Goal: Transaction & Acquisition: Book appointment/travel/reservation

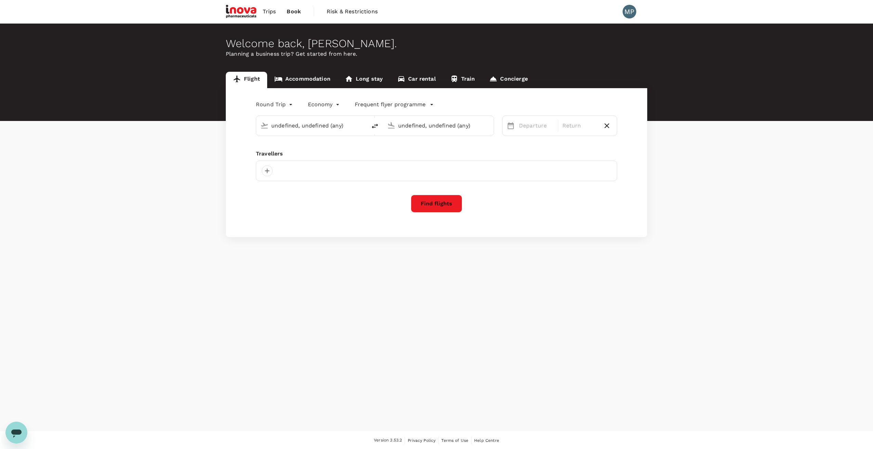
type input "Athens Intl ([GEOGRAPHIC_DATA])"
type input "[GEOGRAPHIC_DATA] (AXD)"
type input "Athens Intl ([GEOGRAPHIC_DATA])"
type input "[GEOGRAPHIC_DATA] (AXD)"
type input "Athens Intl ([GEOGRAPHIC_DATA])"
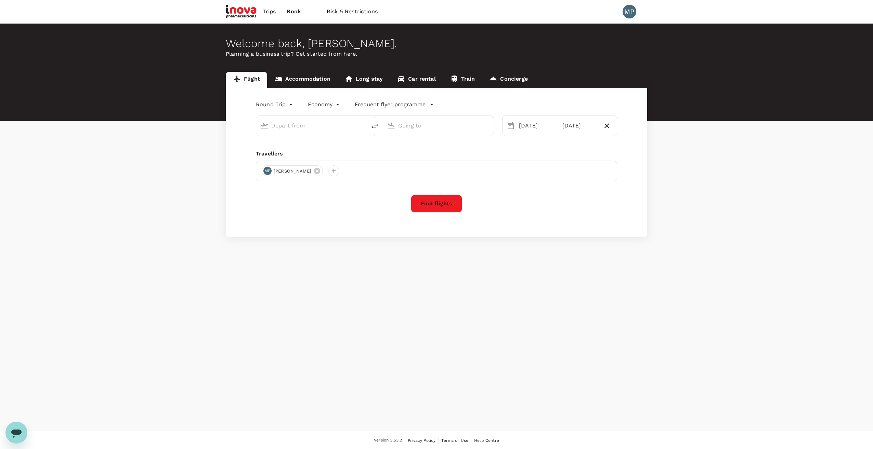
type input "[GEOGRAPHIC_DATA] (AXD)"
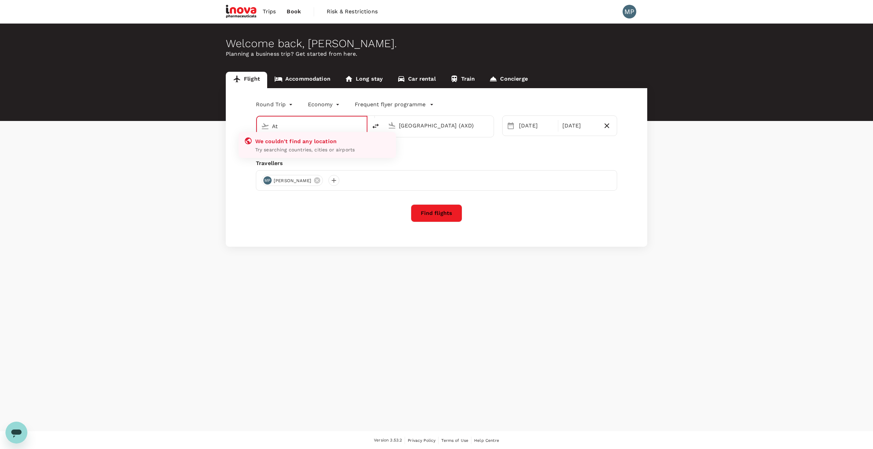
type input "A"
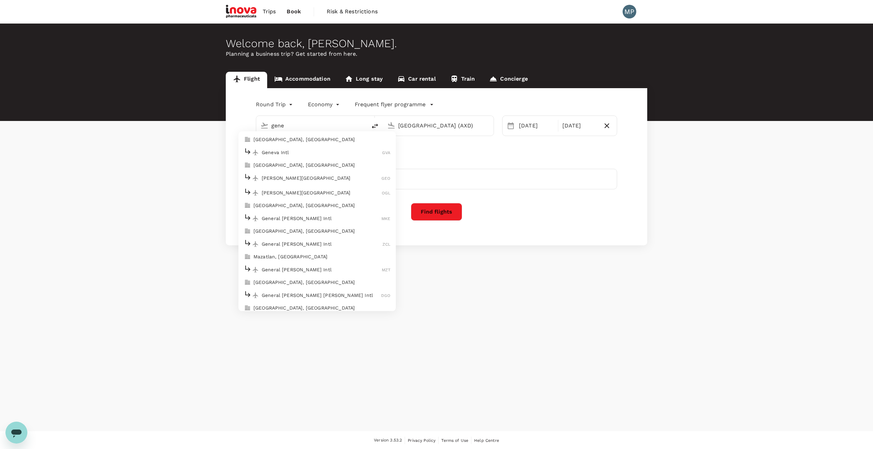
click at [302, 153] on p "Geneva Intl" at bounding box center [322, 152] width 120 height 7
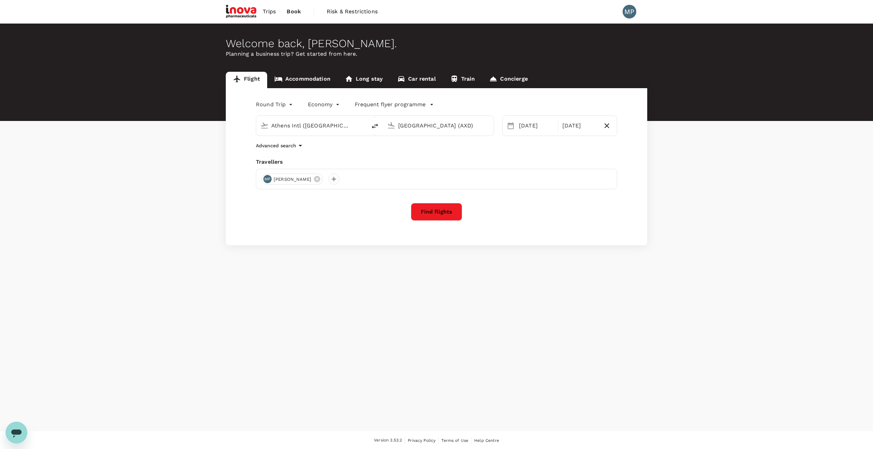
type input "Geneva Intl (GVA)"
click at [409, 123] on input "[GEOGRAPHIC_DATA] (AXD)" at bounding box center [438, 125] width 81 height 11
click at [406, 153] on p "Athens Intl" at bounding box center [448, 152] width 121 height 7
type input "Athens Intl ([GEOGRAPHIC_DATA])"
click at [568, 211] on div "23" at bounding box center [567, 210] width 13 height 13
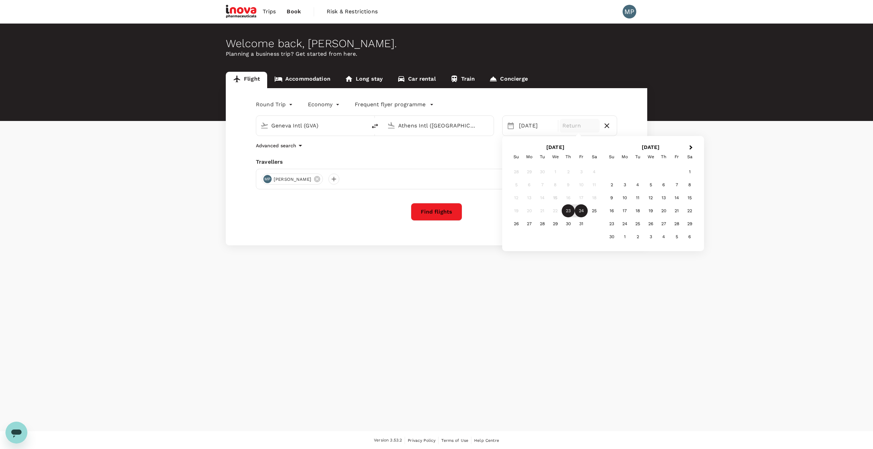
click at [581, 212] on div "24" at bounding box center [580, 210] width 13 height 13
click at [444, 213] on button "Find flights" at bounding box center [436, 212] width 51 height 18
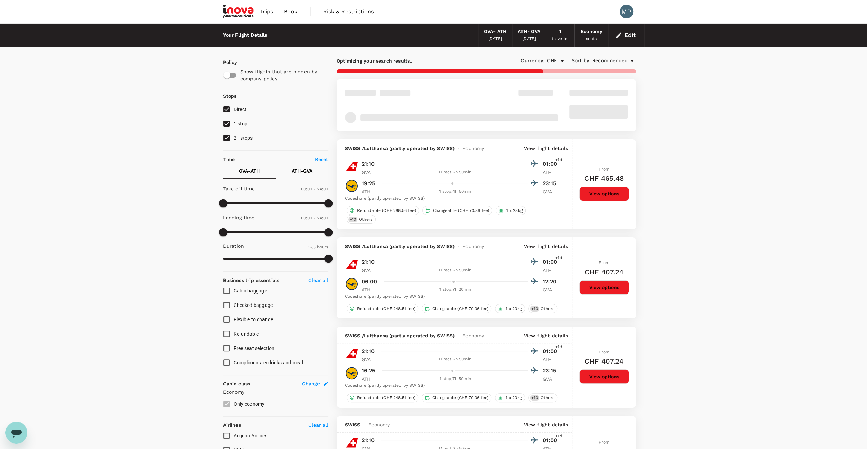
type input "1035"
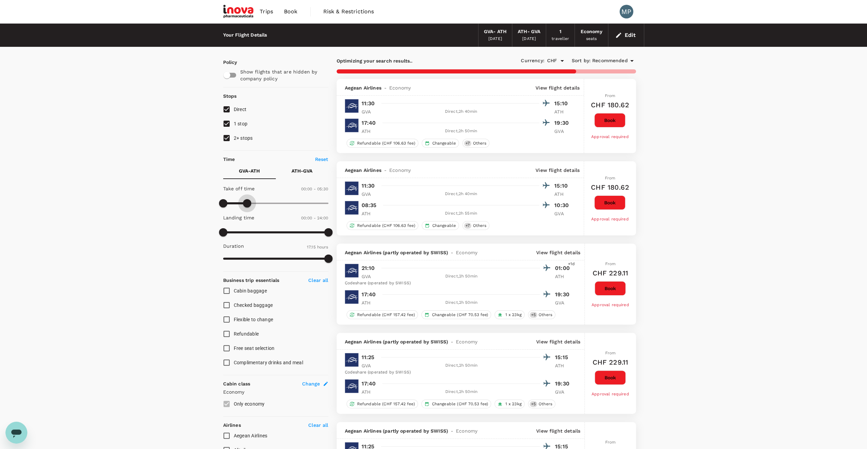
drag, startPoint x: 328, startPoint y: 204, endPoint x: 248, endPoint y: 211, distance: 79.6
click at [248, 211] on div "Take off time 00:00 - 05:30 Landing time 00:00 - 24:00 Duration 17.15 hours" at bounding box center [275, 224] width 108 height 84
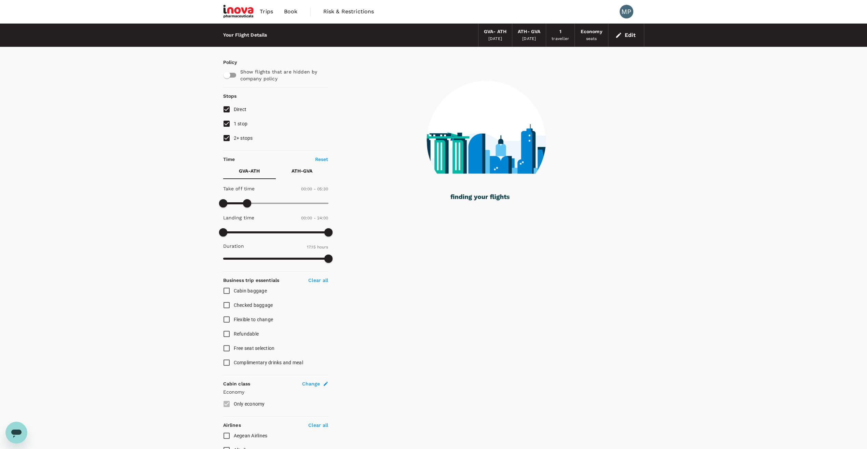
type input "660"
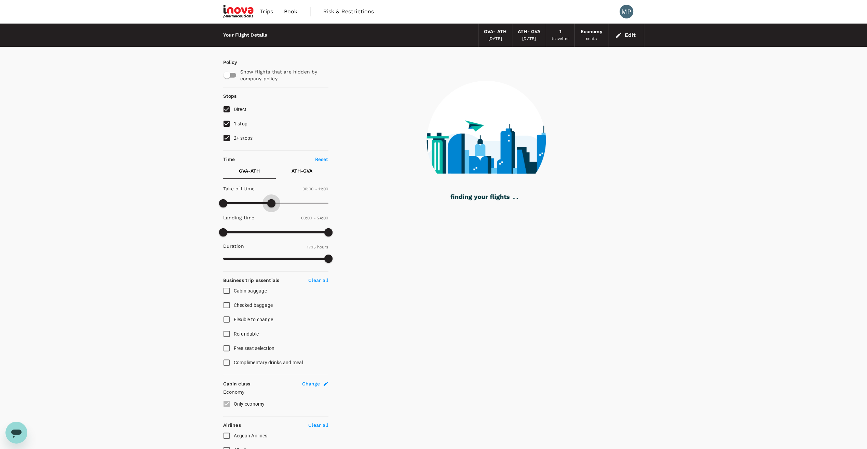
drag, startPoint x: 247, startPoint y: 202, endPoint x: 272, endPoint y: 200, distance: 25.4
click at [272, 200] on span at bounding box center [271, 203] width 8 height 8
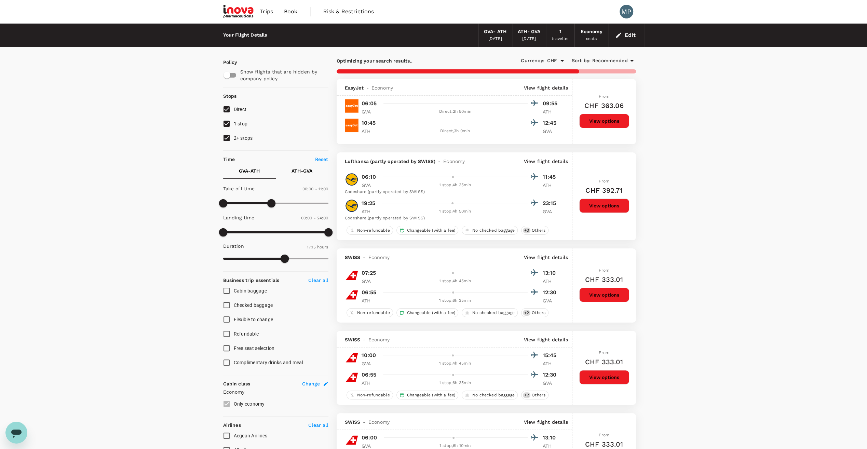
click at [226, 137] on input "2+ stops" at bounding box center [227, 138] width 14 height 14
checkbox input "false"
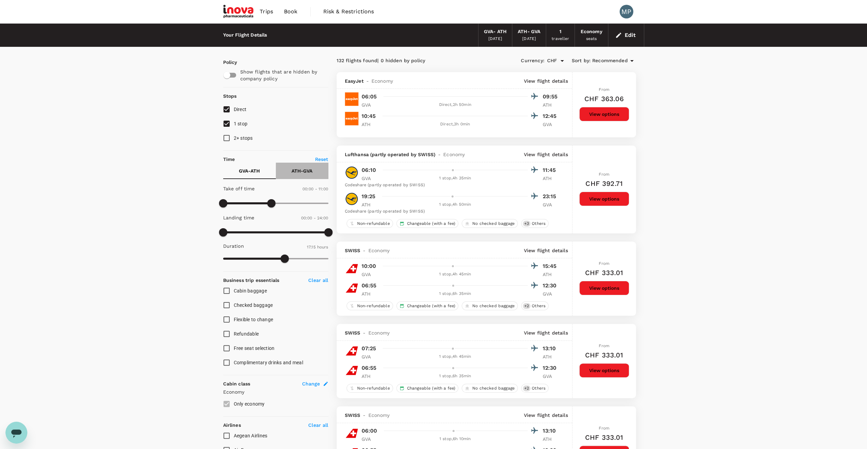
click at [303, 170] on p "ATH - GVA" at bounding box center [302, 171] width 21 height 7
type input "870"
drag, startPoint x: 222, startPoint y: 204, endPoint x: 286, endPoint y: 211, distance: 64.6
click at [286, 211] on div "Take off time 14:30 - 24:00 Landing time 00:00 - 24:00 Duration 28.20 hours" at bounding box center [275, 224] width 108 height 84
